Goal: Check status: Check status

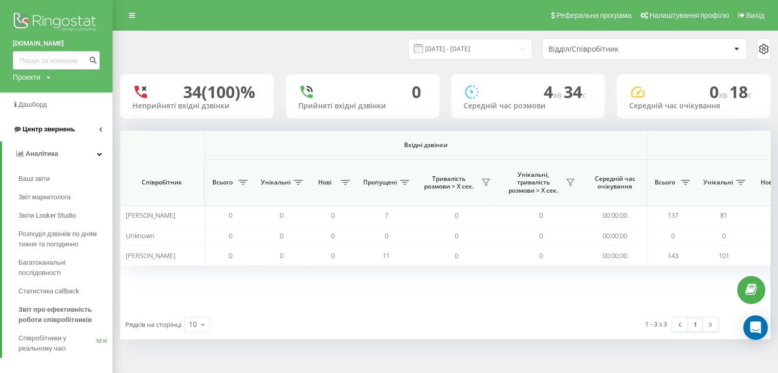
scroll to position [0, 657]
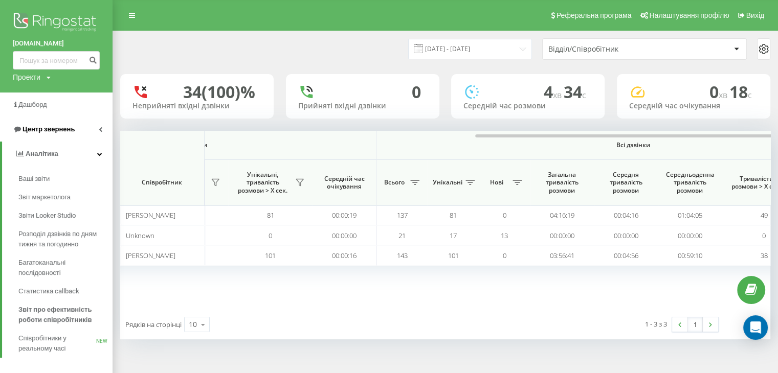
click at [46, 124] on span "Центр звернень" at bounding box center [44, 129] width 62 height 10
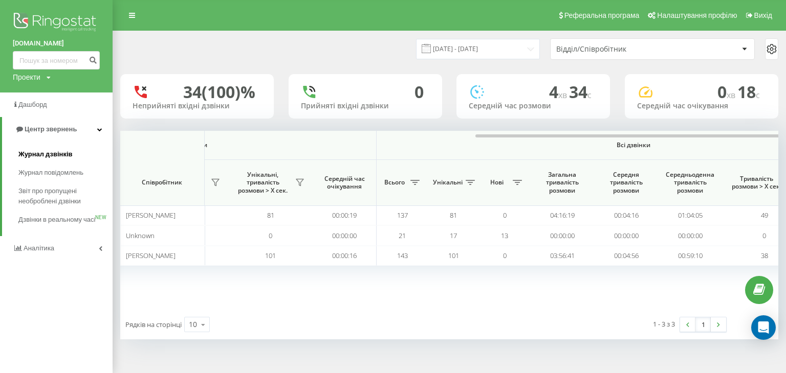
click at [49, 158] on span "Журнал дзвінків" at bounding box center [45, 154] width 54 height 10
click at [51, 156] on span "Журнал дзвінків" at bounding box center [45, 154] width 54 height 10
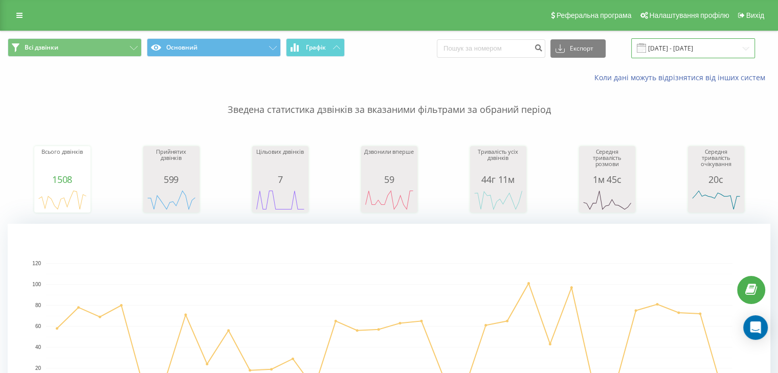
click at [679, 47] on input "19.08.2025 - 19.09.2025" at bounding box center [693, 48] width 124 height 20
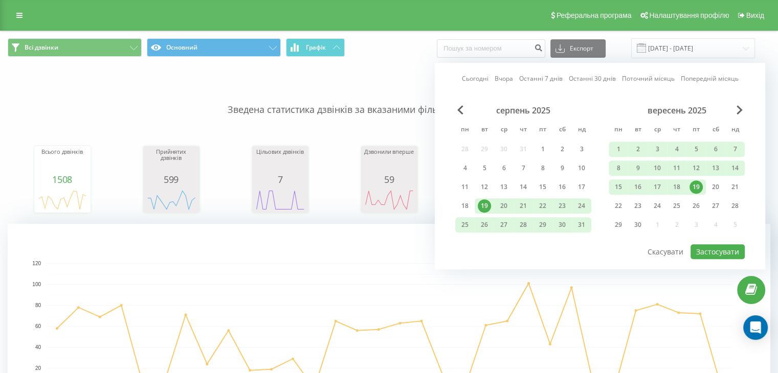
click at [690, 185] on div "19" at bounding box center [696, 187] width 13 height 13
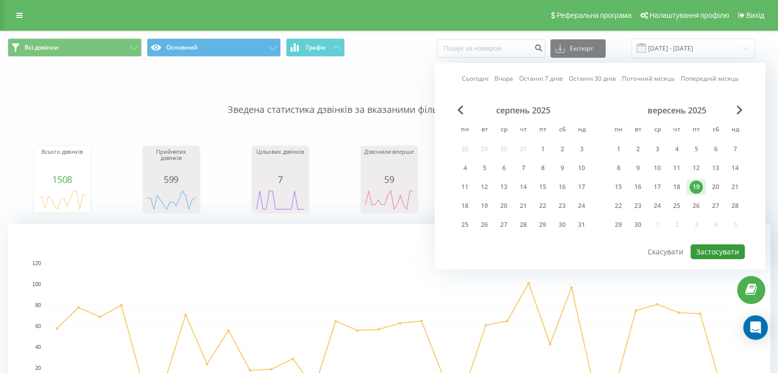
click at [711, 253] on button "Застосувати" at bounding box center [718, 252] width 54 height 15
type input "19.09.2025 - 19.09.2025"
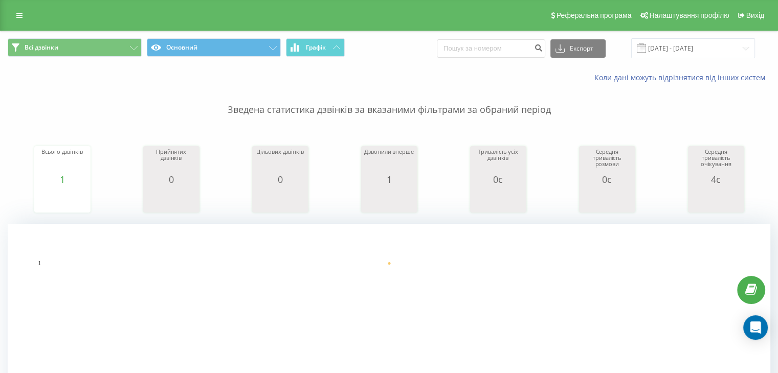
scroll to position [358, 0]
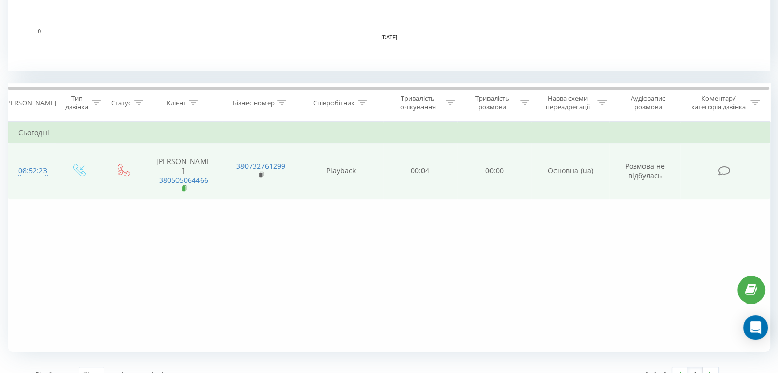
click at [183, 187] on rect at bounding box center [183, 189] width 3 height 5
